Goal: Transaction & Acquisition: Obtain resource

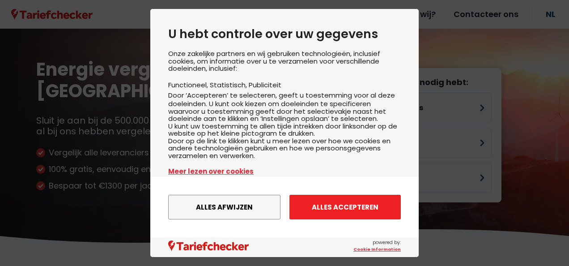
click at [331, 217] on button "Alles accepteren" at bounding box center [345, 207] width 111 height 25
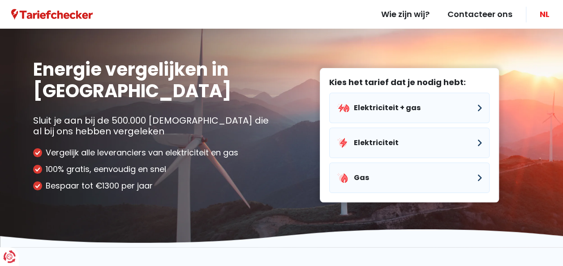
click at [548, 15] on link "NL" at bounding box center [544, 14] width 28 height 29
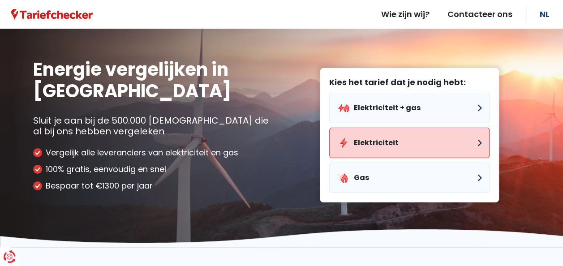
click at [359, 151] on button "Elektriciteit" at bounding box center [409, 143] width 160 height 30
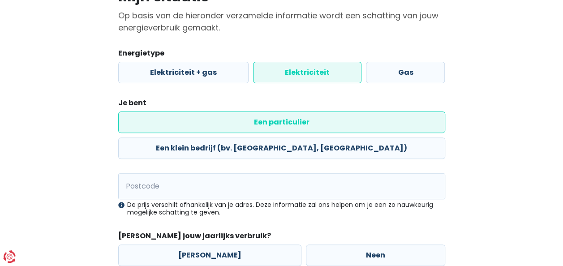
scroll to position [107, 0]
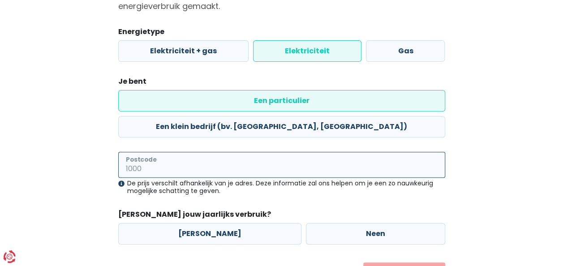
click at [320, 152] on input "Postcode" at bounding box center [281, 165] width 327 height 26
type input "1785"
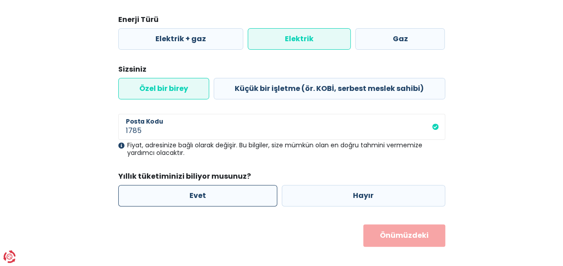
click at [218, 190] on label "Evet" at bounding box center [197, 195] width 159 height 21
click at [218, 190] on input "Evet" at bounding box center [197, 195] width 159 height 21
radio input "true"
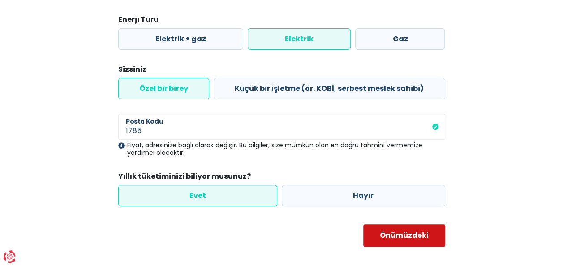
click at [399, 226] on button "Önümüzdeki" at bounding box center [404, 235] width 82 height 22
select select
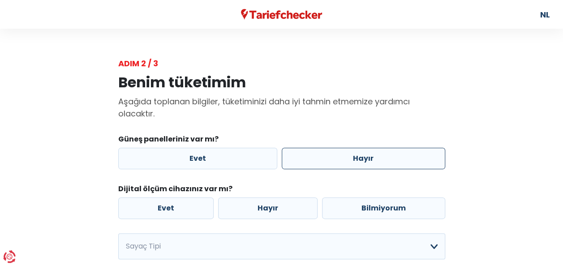
click at [371, 160] on label "Hayır" at bounding box center [363, 158] width 163 height 21
click at [371, 160] on input "Hayır" at bounding box center [363, 158] width 163 height 21
radio input "true"
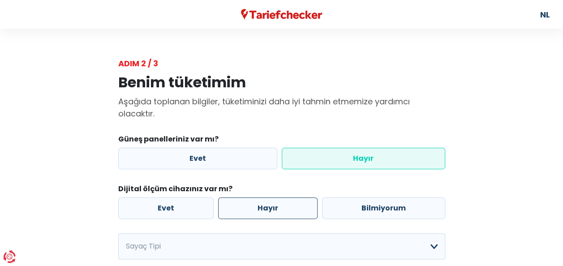
click at [288, 205] on label "Hayır" at bounding box center [267, 207] width 99 height 21
click at [288, 205] on input "Hayır" at bounding box center [267, 207] width 99 height 21
radio input "true"
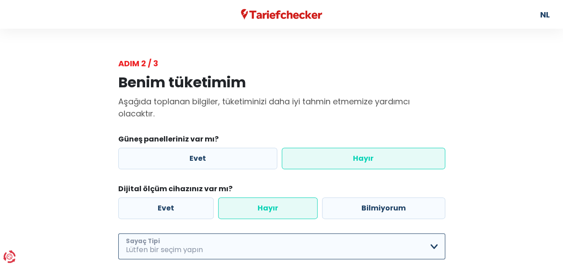
click at [272, 250] on select "Basit Çift Sadece tek kişilik + gecelik fiyat Yalnızca çift kişilik + gecelik f…" at bounding box center [281, 246] width 327 height 26
select select "day_night_bi_hourly"
click at [118, 233] on select "Basit Çift Sadece tek kişilik + gecelik fiyat Yalnızca çift kişilik + gecelik f…" at bounding box center [281, 246] width 327 height 26
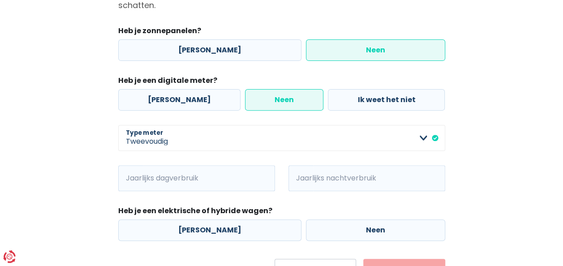
scroll to position [113, 0]
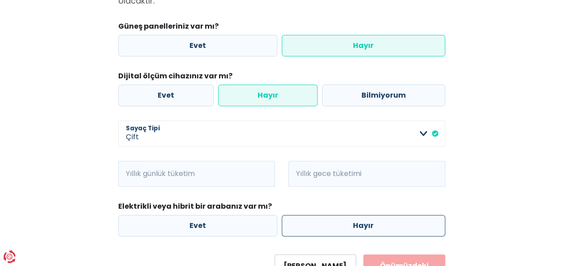
click at [321, 228] on label "Hayır" at bounding box center [363, 225] width 163 height 21
click at [321, 228] on input "Hayır" at bounding box center [363, 225] width 163 height 21
radio input "true"
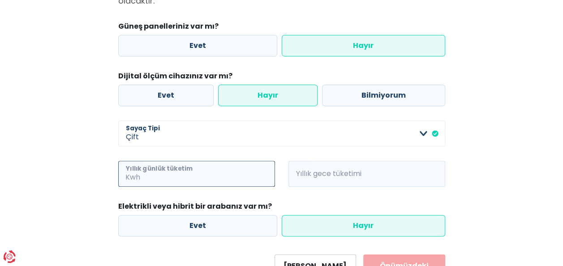
click at [237, 180] on input "Yıllık günlük tüketim" at bounding box center [208, 174] width 133 height 26
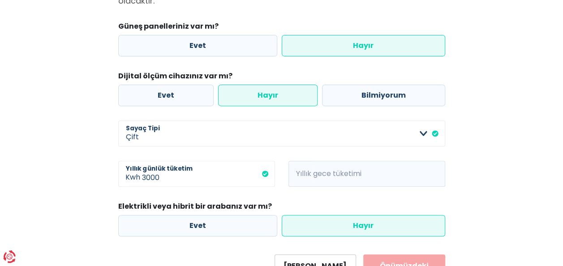
click at [299, 170] on span "Kwh" at bounding box center [300, 174] width 24 height 26
click at [309, 172] on span "Kwh" at bounding box center [300, 174] width 24 height 26
click at [185, 180] on input "3000" at bounding box center [208, 174] width 133 height 26
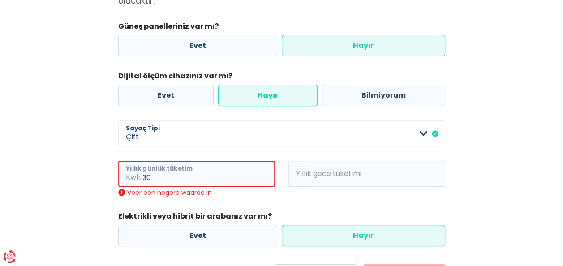
type input "3"
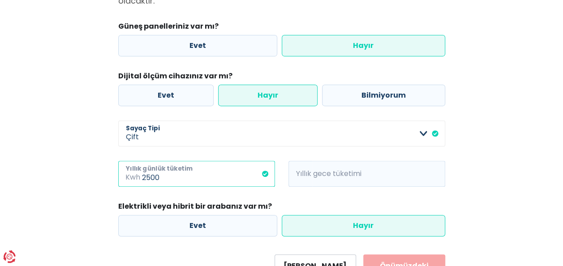
type input "2500"
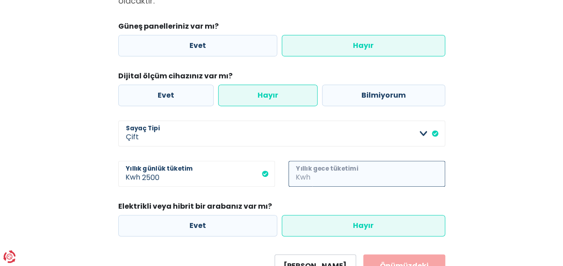
click at [343, 167] on input "Yıllık gece tüketimi" at bounding box center [378, 174] width 133 height 26
type input "5500"
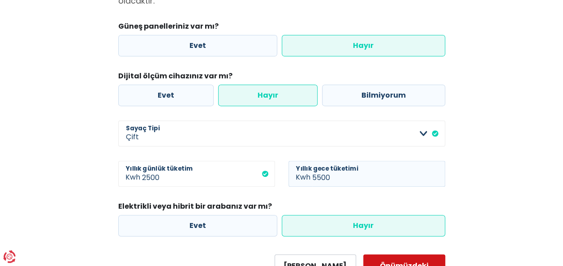
click at [380, 255] on button "Önümüzdeki" at bounding box center [404, 265] width 82 height 22
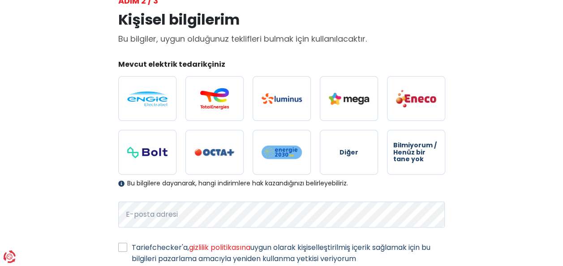
scroll to position [70, 0]
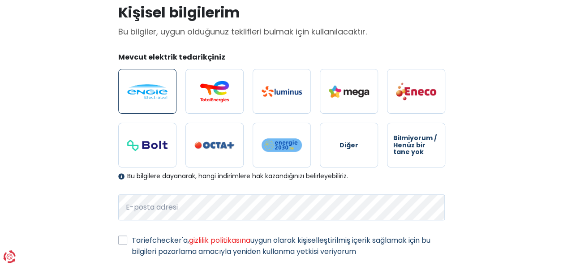
click at [158, 77] on label at bounding box center [147, 91] width 58 height 45
click at [158, 77] on input "radio" at bounding box center [147, 91] width 58 height 45
radio input "true"
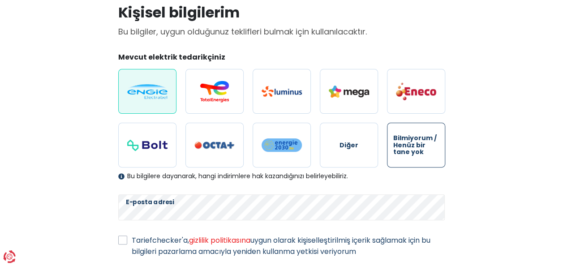
click at [418, 148] on span "Bilmiyorum / Henüz bir tane yok" at bounding box center [416, 145] width 46 height 21
click at [418, 148] on input "Bilmiyorum / Henüz bir tane yok" at bounding box center [416, 145] width 58 height 45
radio input "true"
radio input "false"
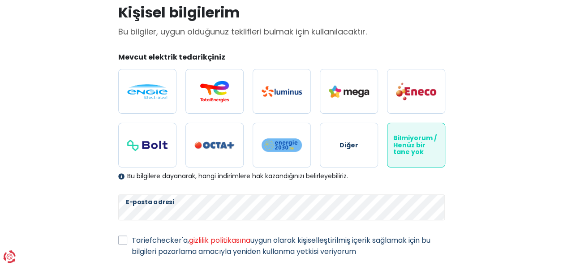
scroll to position [128, 0]
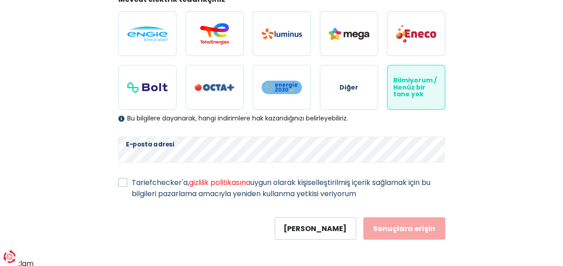
click at [132, 181] on label "Tariefchecker'a, gizlilik politikasına uygun olarak kişiselleştirilmiş içerik s…" at bounding box center [288, 188] width 313 height 22
click at [125, 181] on input "Tariefchecker'a, gizlilik politikasına uygun olarak kişiselleştirilmiş içerik s…" at bounding box center [122, 181] width 9 height 9
checkbox input "true"
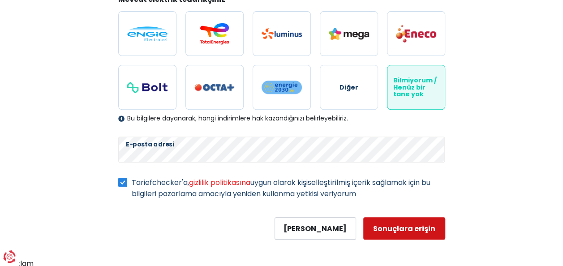
click at [389, 224] on button "Sonuçlara erişin" at bounding box center [404, 228] width 82 height 22
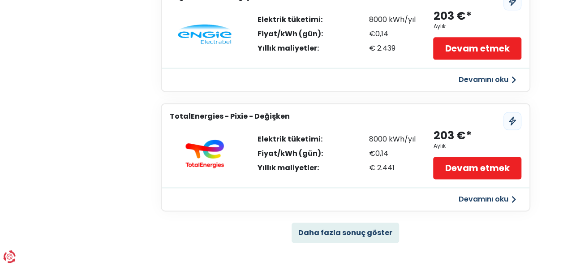
scroll to position [582, 0]
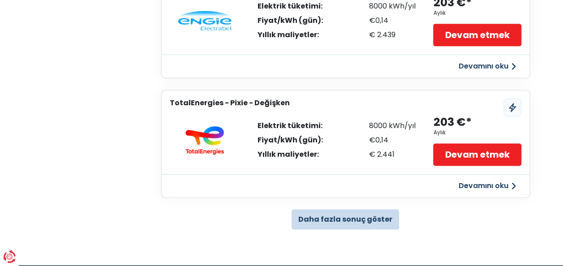
click at [376, 222] on button "Daha fazla sonuç göster" at bounding box center [344, 219] width 107 height 20
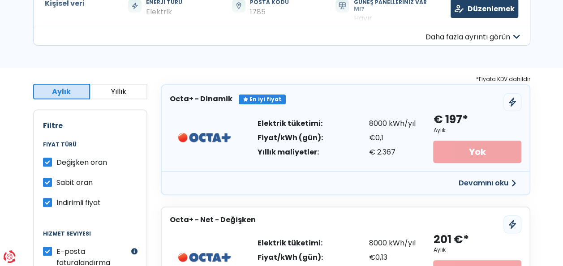
scroll to position [0, 0]
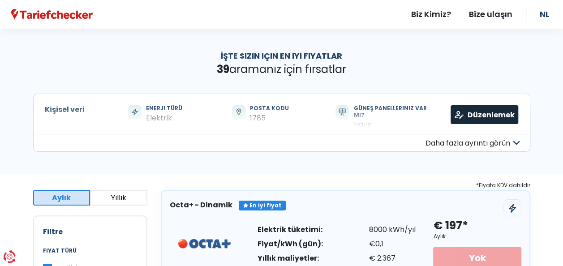
click at [466, 121] on link "Düzenlemek" at bounding box center [484, 114] width 68 height 19
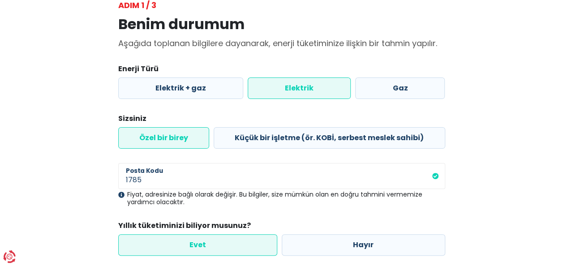
scroll to position [116, 0]
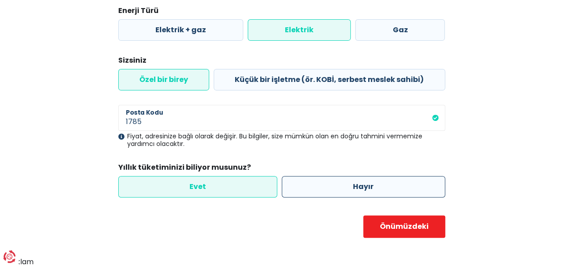
click at [346, 192] on label "Hayır" at bounding box center [363, 186] width 163 height 21
click at [346, 192] on input "Hayır" at bounding box center [363, 186] width 163 height 21
radio input "true"
radio input "false"
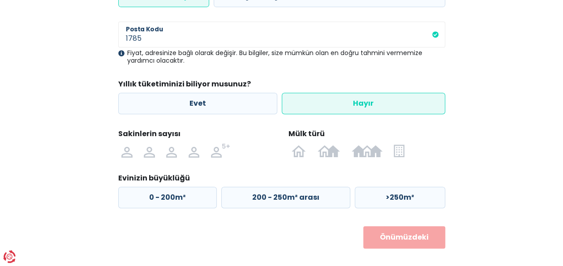
scroll to position [204, 0]
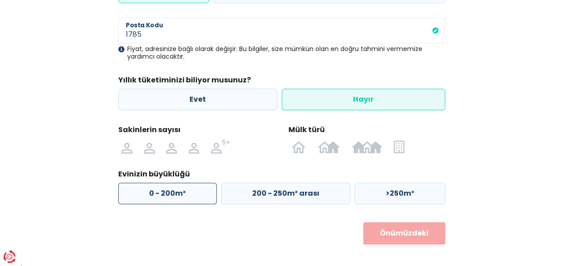
click at [184, 190] on label "0 - 200m²" at bounding box center [167, 193] width 98 height 21
click at [184, 190] on input "0 - 200m²" at bounding box center [167, 193] width 98 height 21
radio input "true"
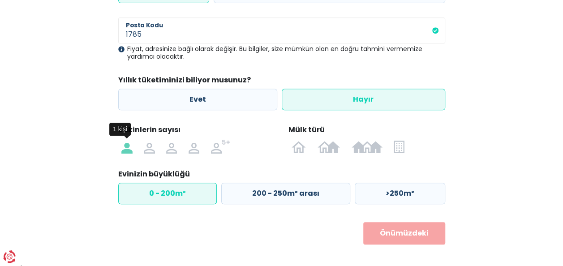
click at [130, 152] on img at bounding box center [126, 146] width 11 height 14
click at [130, 152] on input "radio" at bounding box center [127, 146] width 22 height 14
radio input "true"
click at [397, 149] on img at bounding box center [398, 146] width 10 height 14
click at [397, 149] on input "radio" at bounding box center [399, 146] width 22 height 14
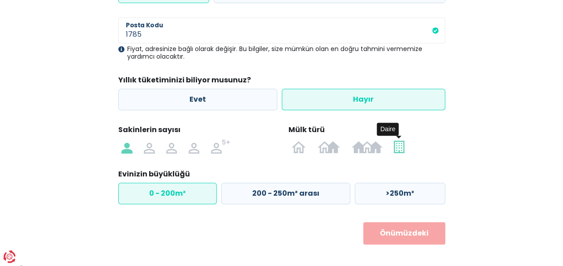
radio input "true"
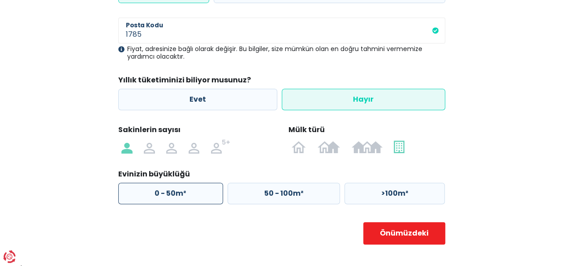
click at [196, 190] on label "0 - 50m²" at bounding box center [170, 193] width 105 height 21
click at [196, 190] on input "0 - 50m²" at bounding box center [170, 193] width 105 height 21
radio input "true"
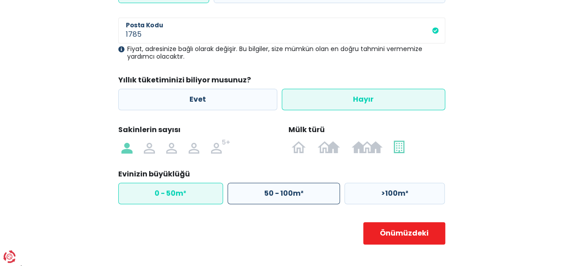
click at [326, 191] on label "50 - 100m²" at bounding box center [283, 193] width 112 height 21
click at [326, 191] on input "50 - 100m²" at bounding box center [283, 193] width 112 height 21
radio input "true"
radio input "false"
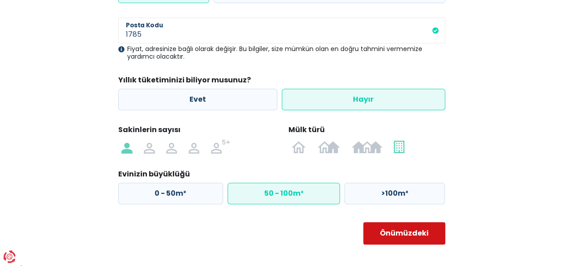
click at [378, 228] on button "Önümüzdeki" at bounding box center [404, 233] width 82 height 22
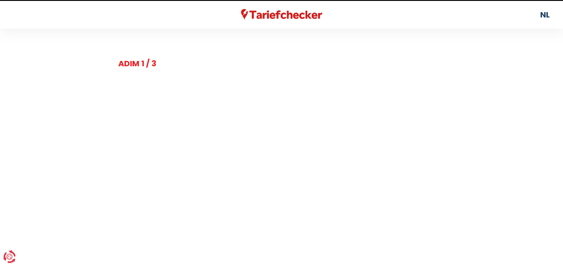
select select "day_night_bi_hourly"
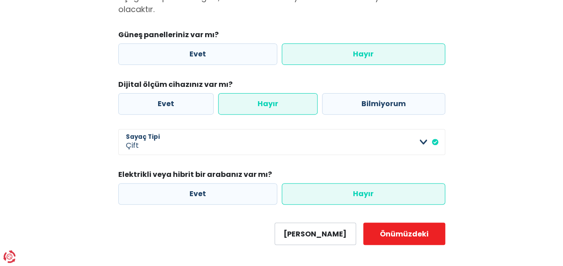
scroll to position [111, 0]
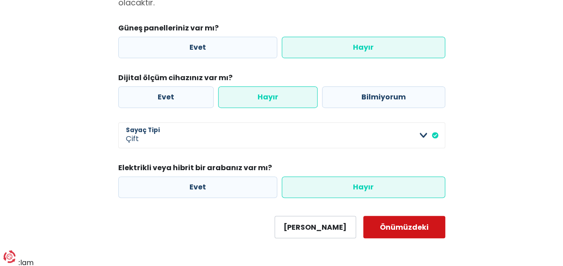
click at [409, 228] on button "Önümüzdeki" at bounding box center [404, 227] width 82 height 22
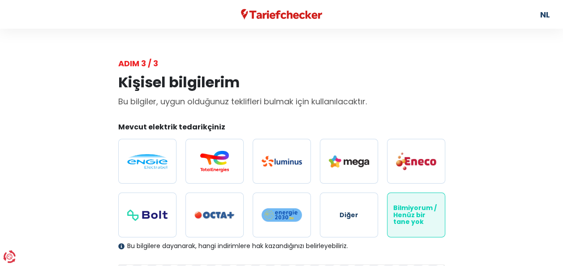
scroll to position [128, 0]
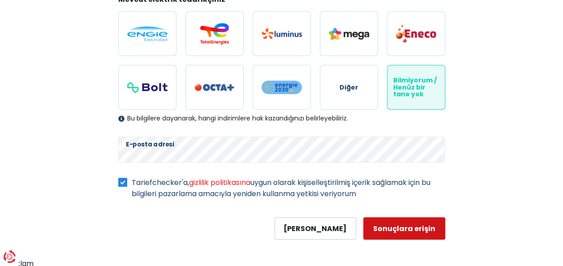
click at [420, 232] on button "Sonuçlara erişin" at bounding box center [404, 228] width 82 height 22
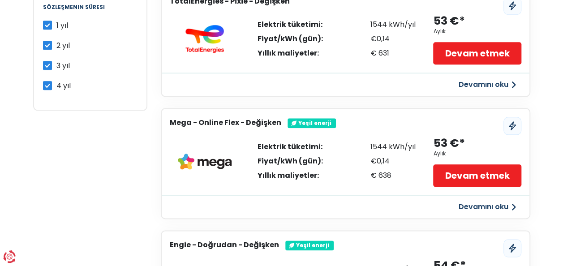
scroll to position [733, 0]
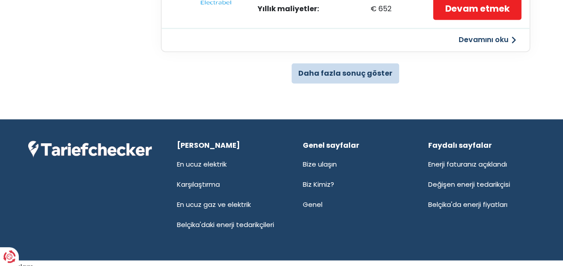
click at [360, 80] on button "Daha fazla sonuç göster" at bounding box center [344, 73] width 107 height 20
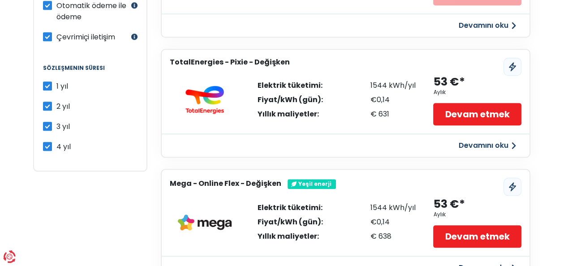
scroll to position [0, 0]
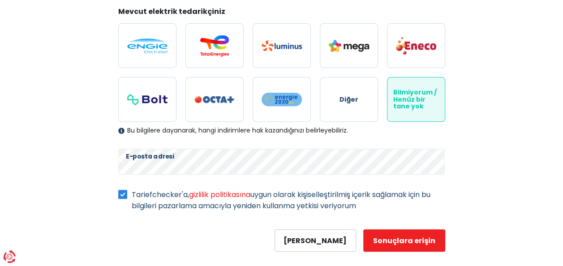
select select "day_night_bi_hourly"
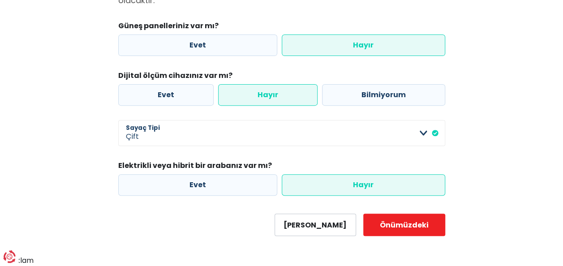
scroll to position [111, 0]
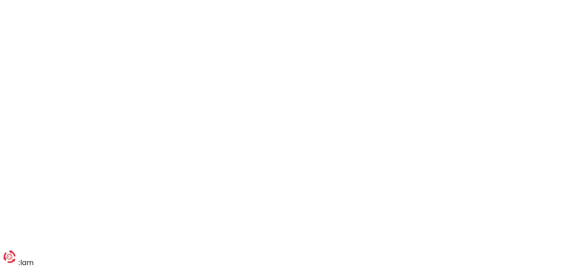
scroll to position [204, 0]
